Goal: Entertainment & Leisure: Consume media (video, audio)

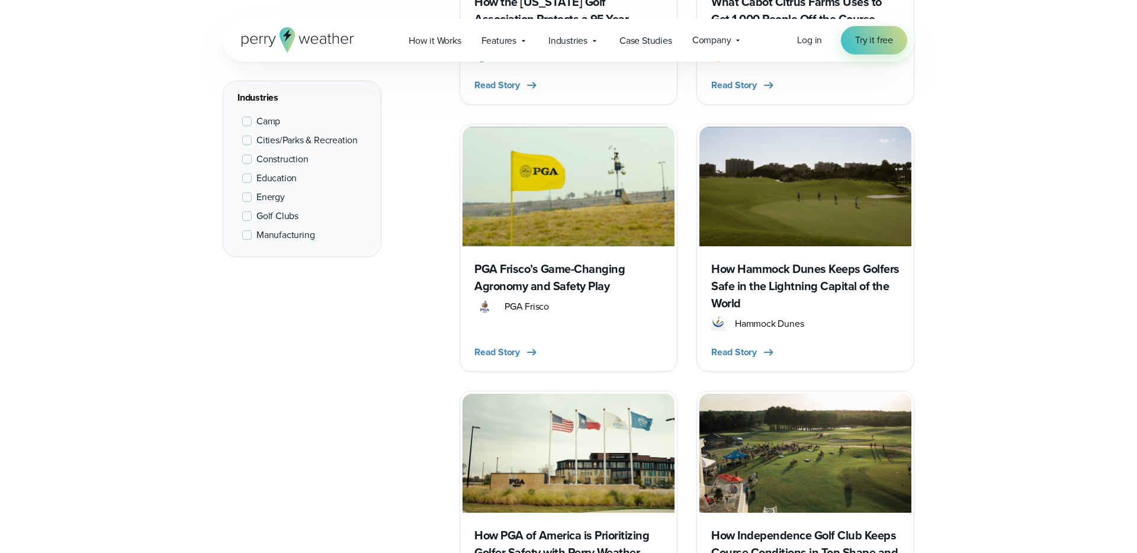
scroll to position [807, 0]
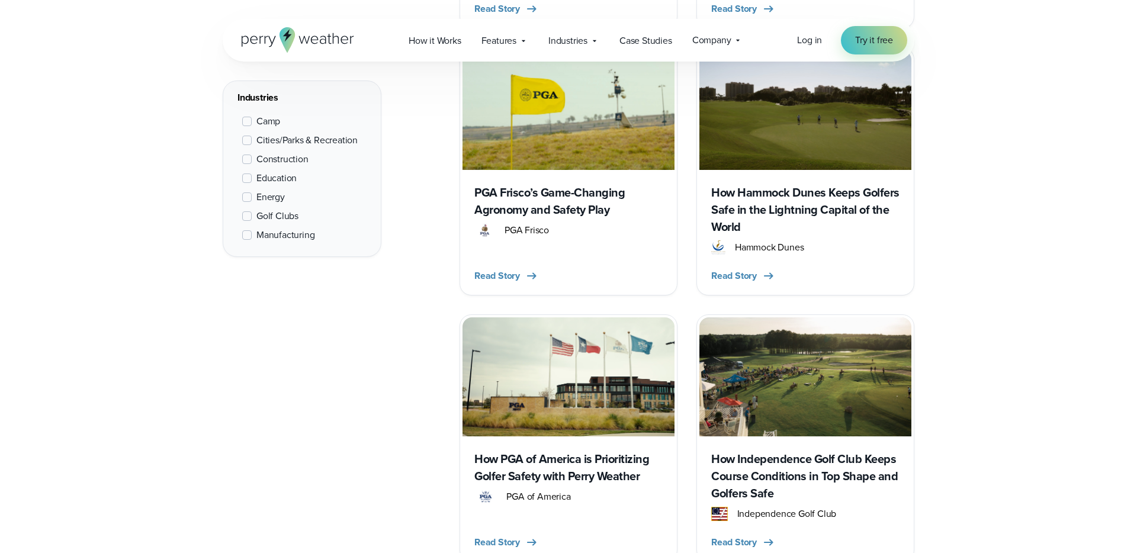
click at [752, 220] on h3 "How Hammock Dunes Keeps Golfers Safe in the Lightning Capital of the World" at bounding box center [805, 210] width 188 height 52
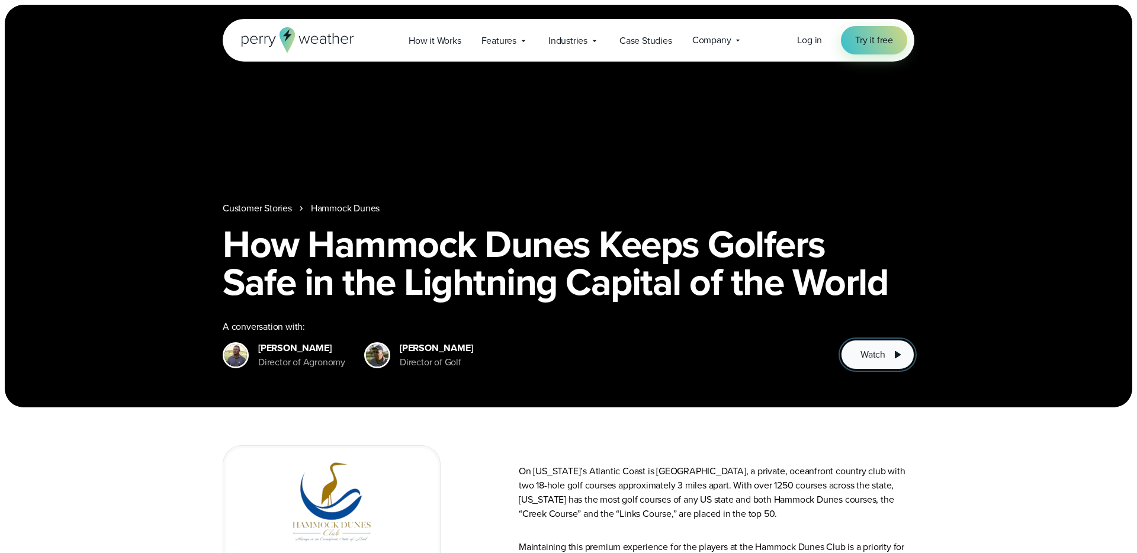
click at [860, 348] on span "Watch" at bounding box center [872, 355] width 25 height 14
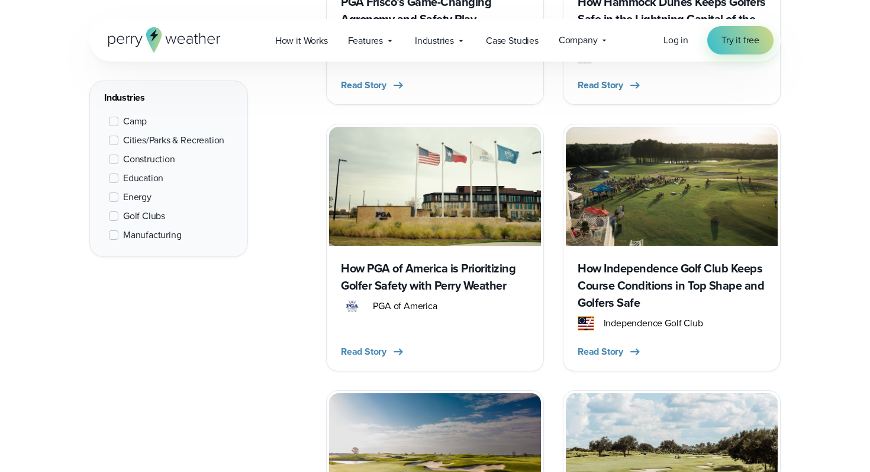
scroll to position [1056, 0]
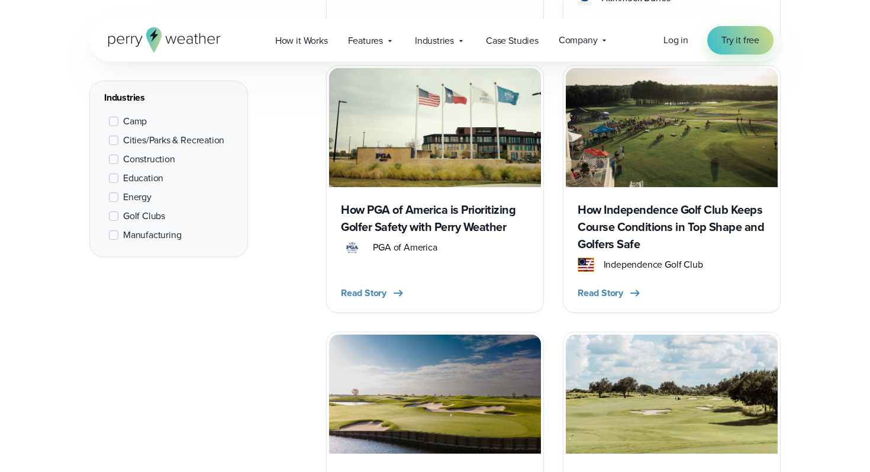
click at [686, 232] on h3 "How Independence Golf Club Keeps Course Conditions in Top Shape and Golfers Safe" at bounding box center [672, 227] width 188 height 52
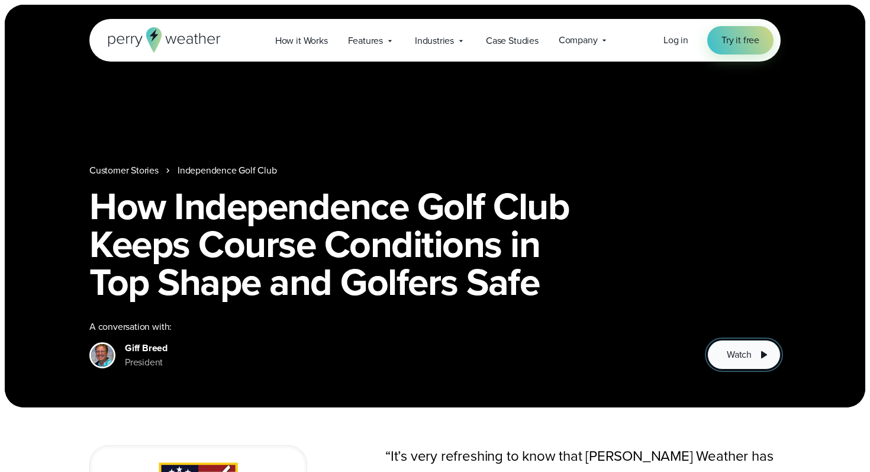
click at [756, 365] on button "Watch" at bounding box center [744, 355] width 73 height 30
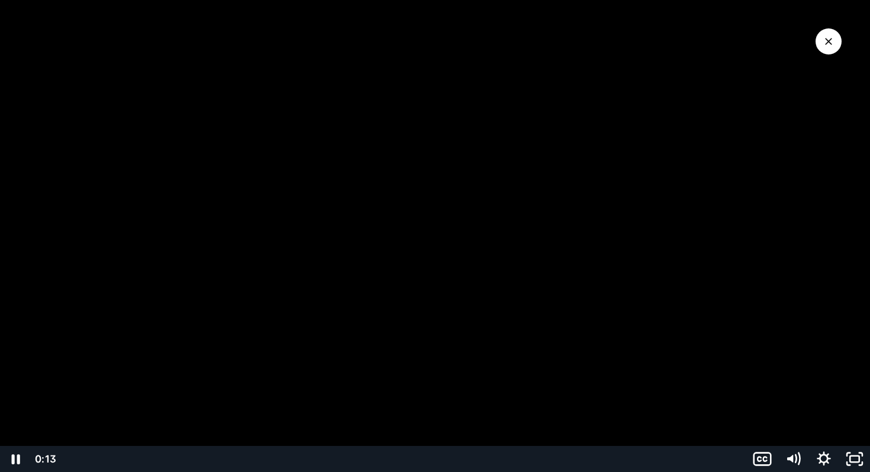
click at [262, 120] on div at bounding box center [435, 236] width 870 height 472
